Goal: Entertainment & Leisure: Consume media (video, audio)

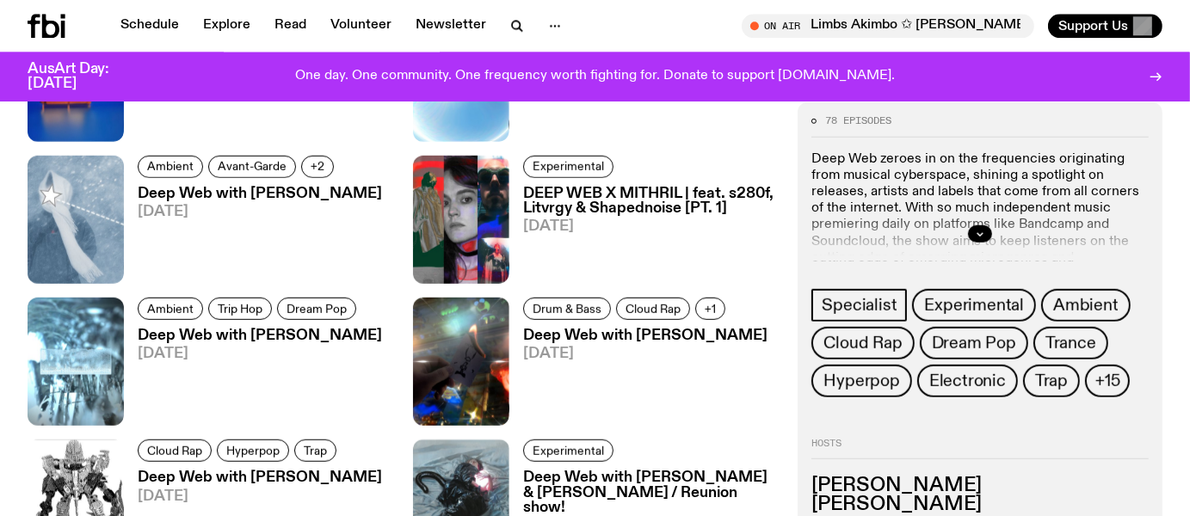
scroll to position [1080, 0]
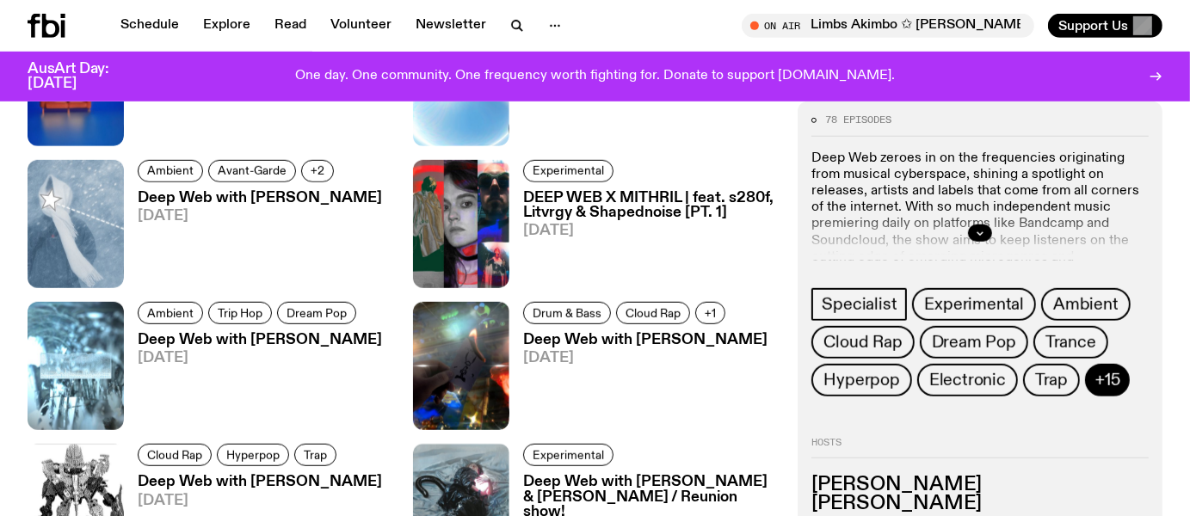
click at [1107, 378] on span "+15" at bounding box center [1108, 380] width 24 height 19
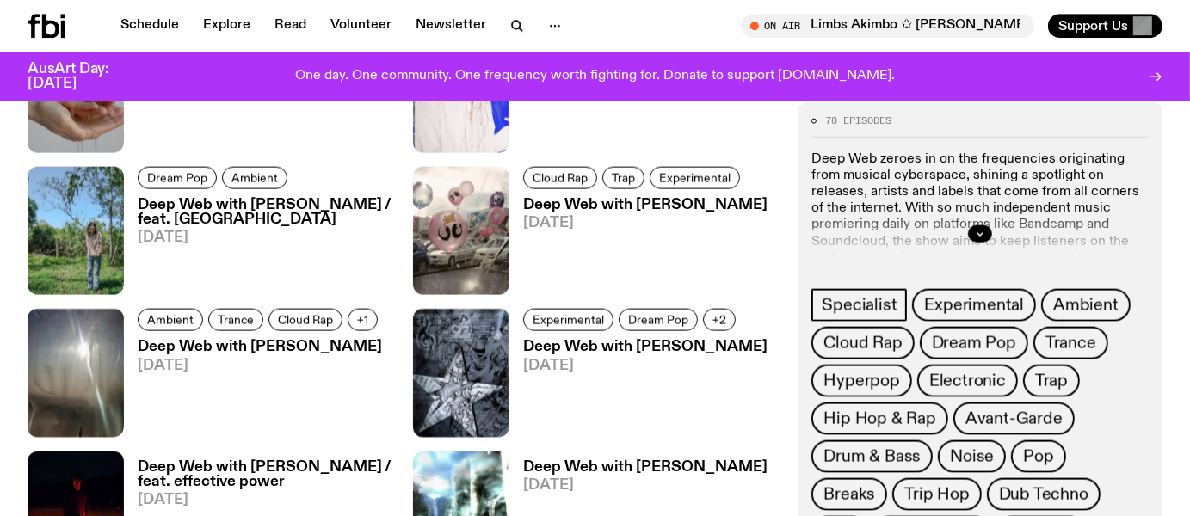
scroll to position [2071, 0]
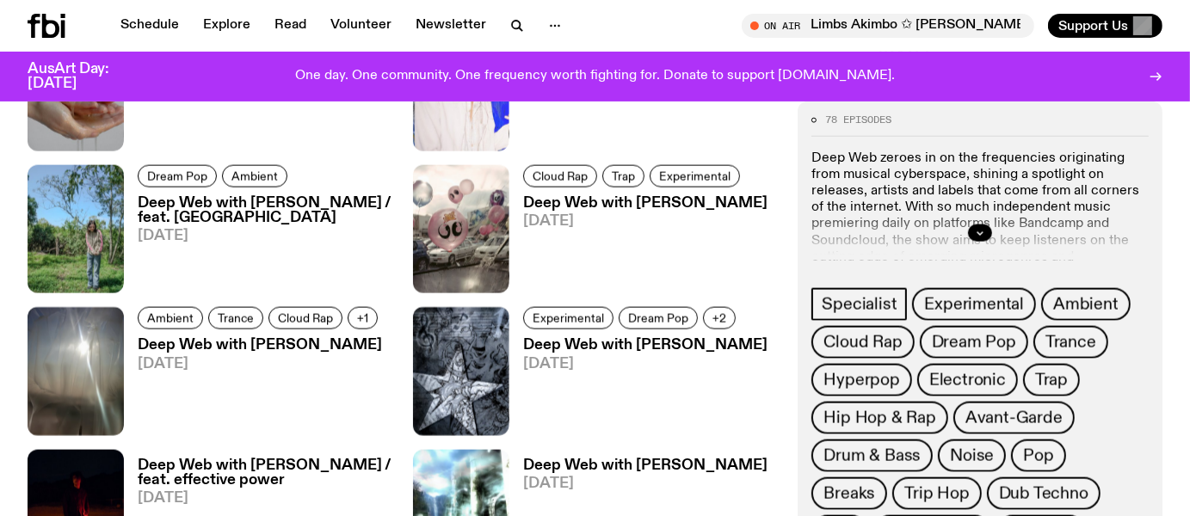
click at [290, 208] on h3 "Deep Web with [PERSON_NAME] / feat. [GEOGRAPHIC_DATA]" at bounding box center [265, 210] width 255 height 29
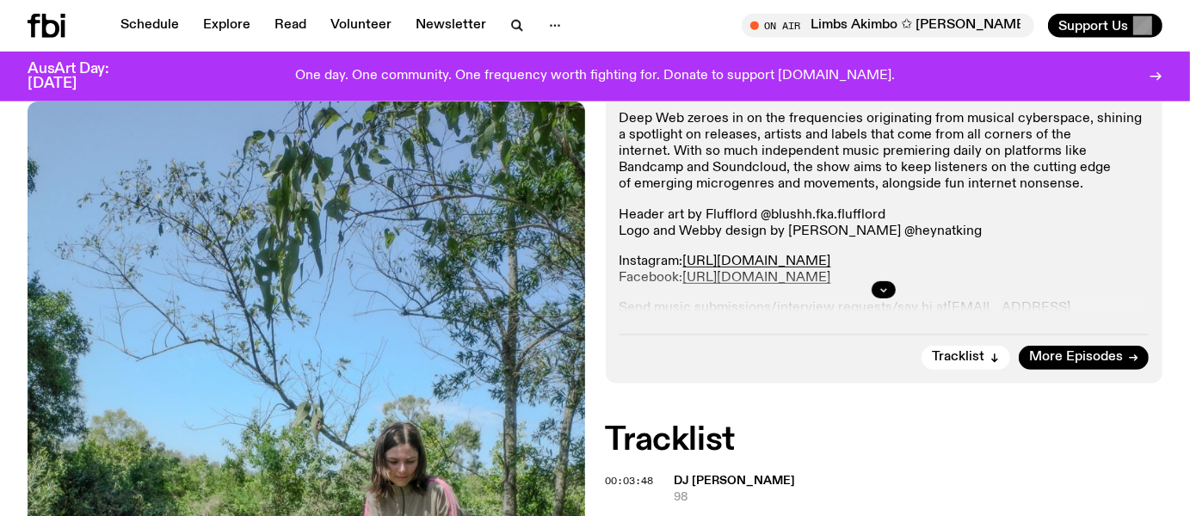
scroll to position [200, 0]
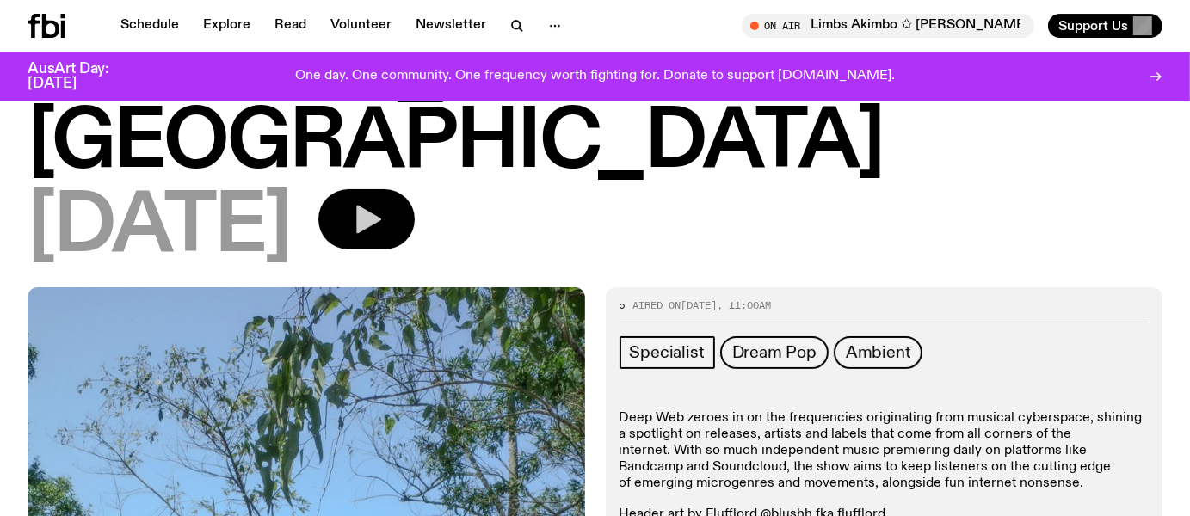
click at [384, 202] on icon "button" at bounding box center [366, 219] width 34 height 34
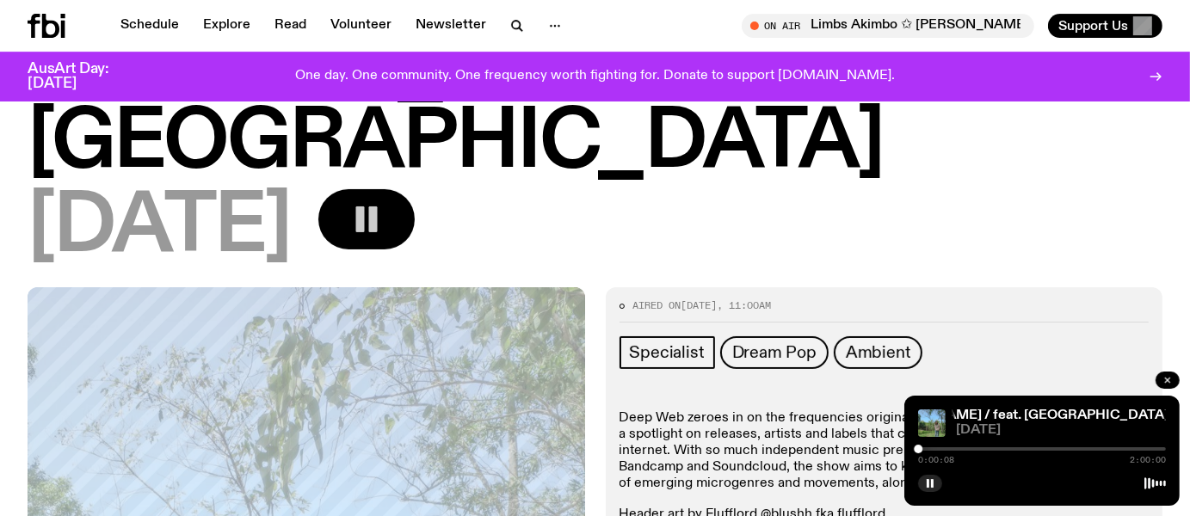
click at [1166, 384] on icon "button" at bounding box center [1168, 380] width 10 height 10
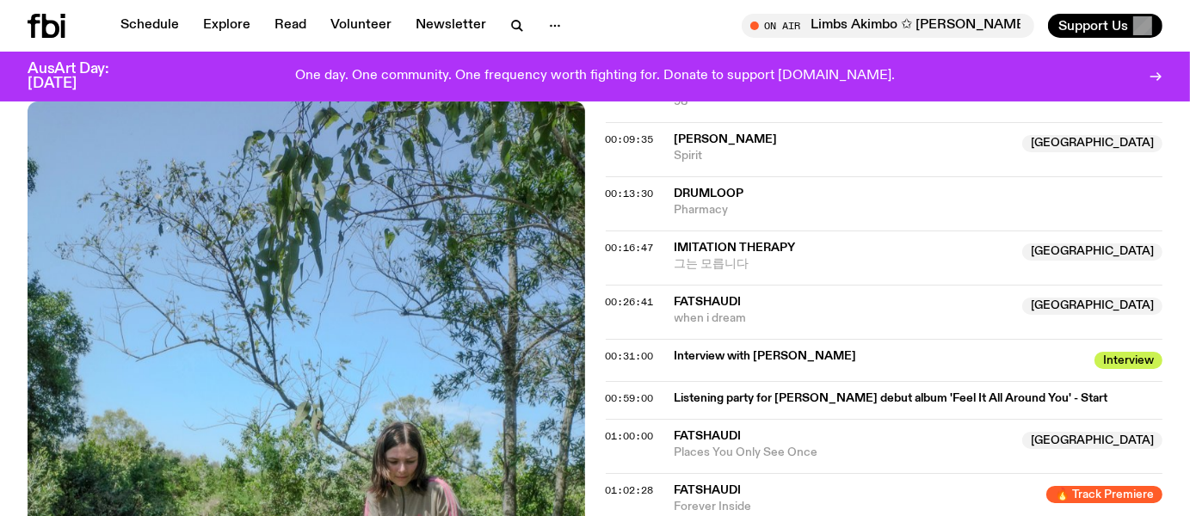
scroll to position [1005, 0]
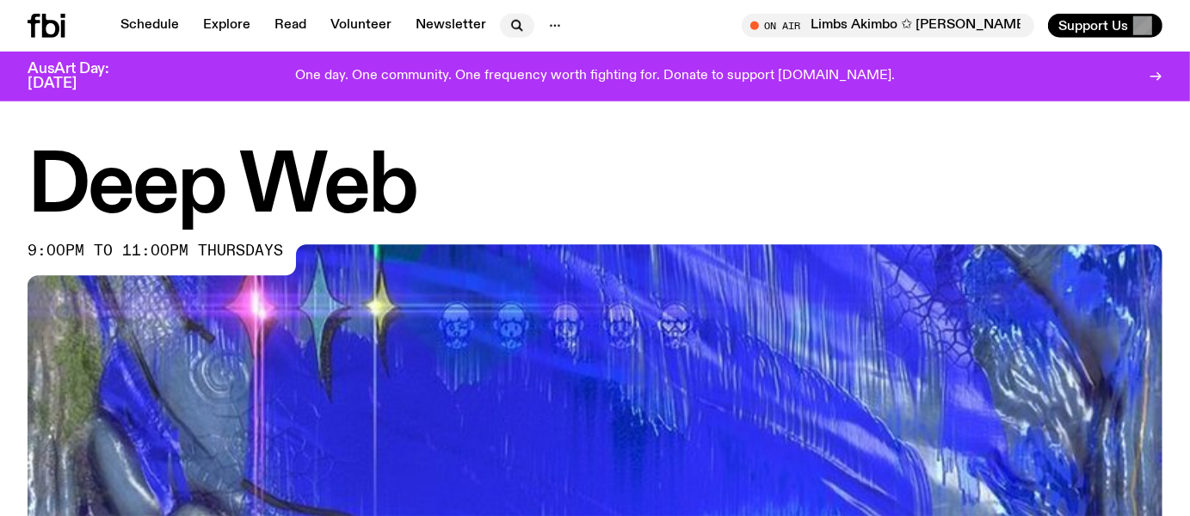
click at [507, 28] on icon "button" at bounding box center [517, 25] width 21 height 21
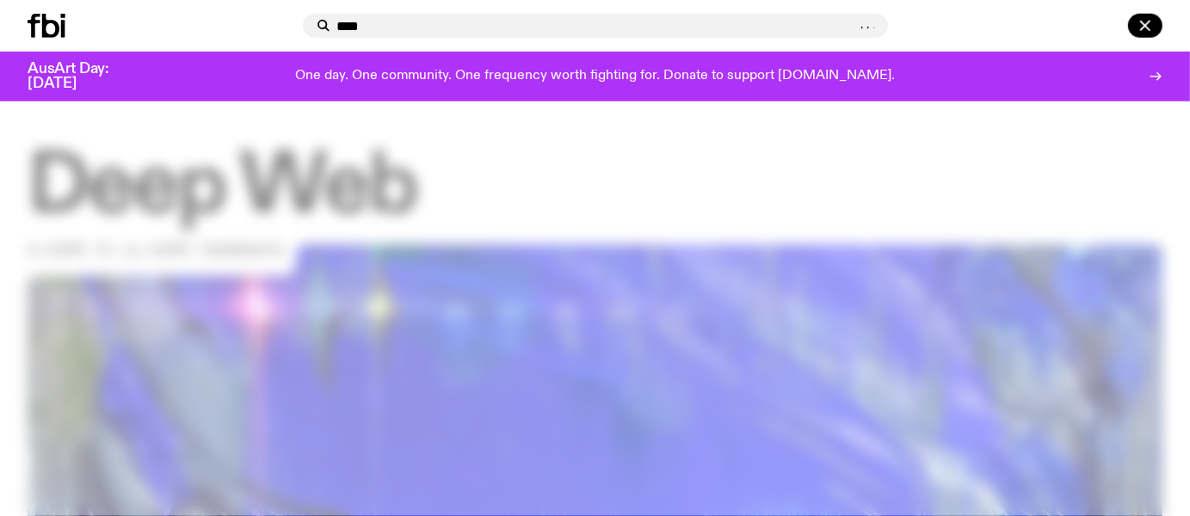
type input "****"
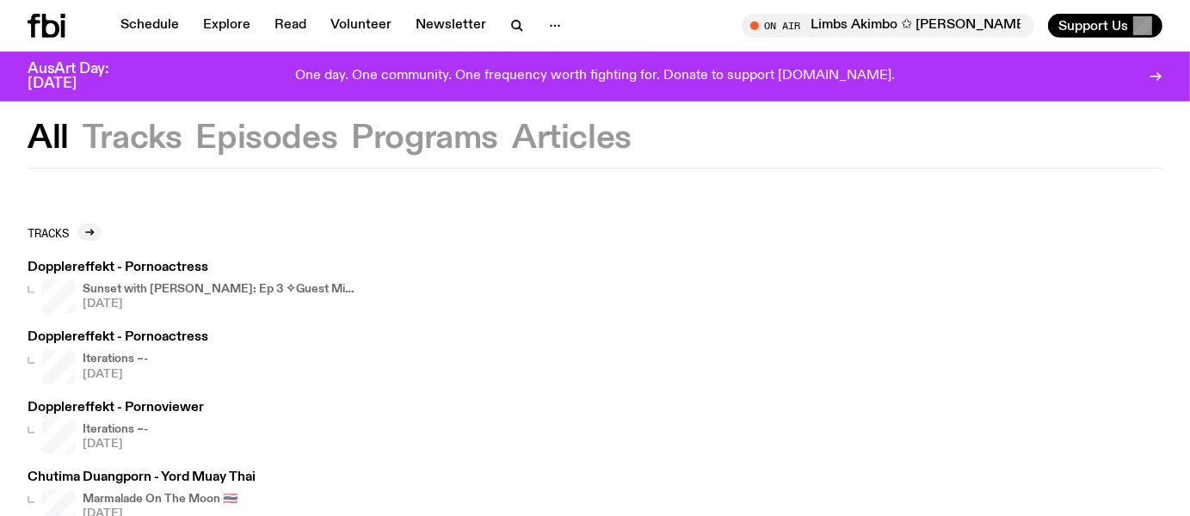
scroll to position [28, 0]
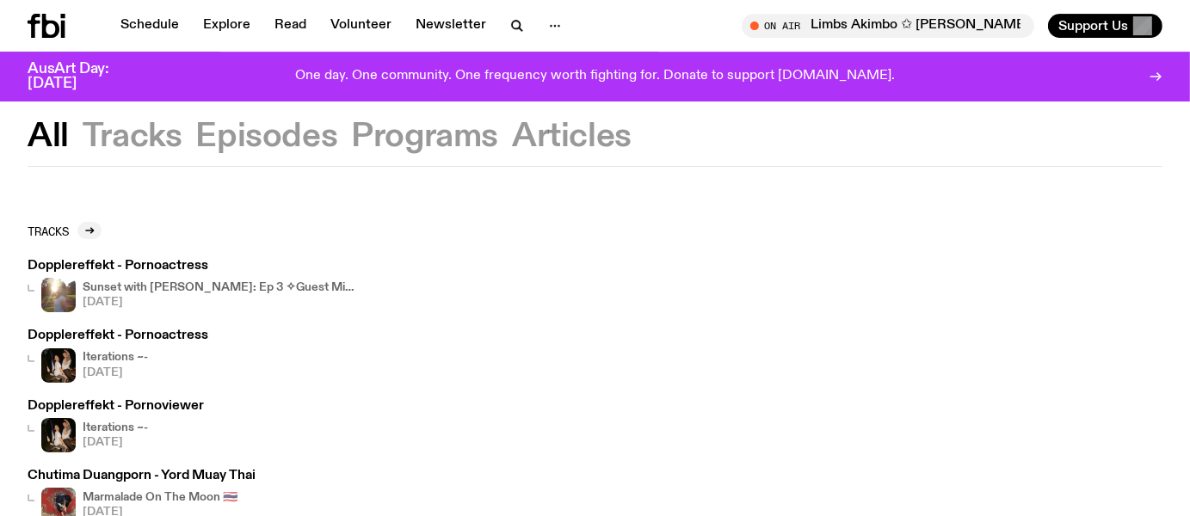
click at [195, 268] on h3 "Dopplereffekt - Pornoactress" at bounding box center [193, 266] width 330 height 13
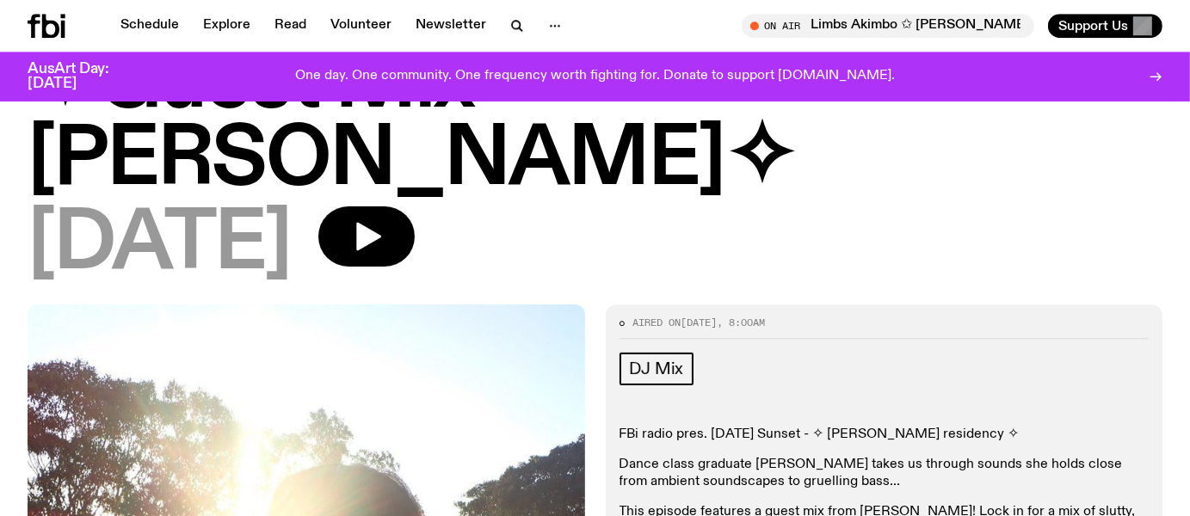
scroll to position [355, 0]
